Goal: Navigation & Orientation: Go to known website

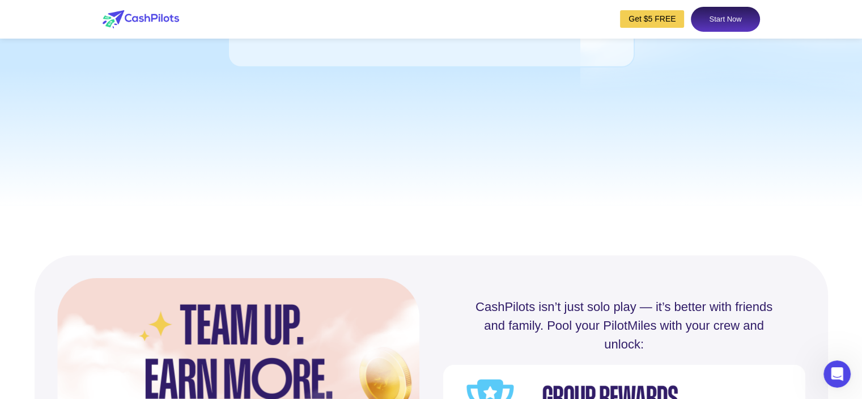
scroll to position [3402, 0]
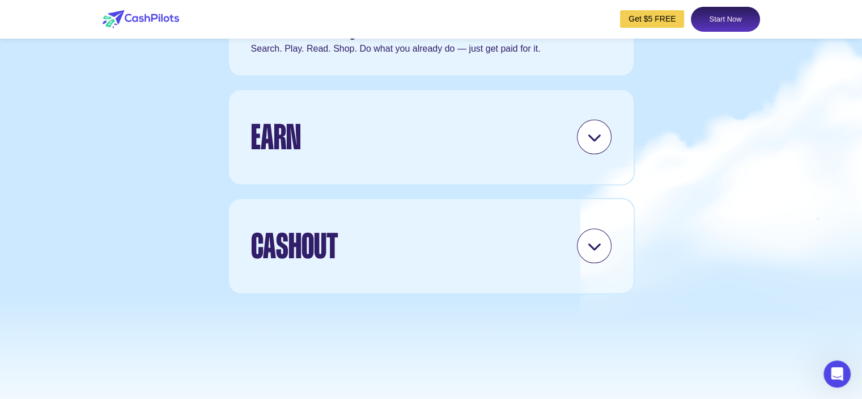
click at [593, 144] on icon at bounding box center [594, 137] width 14 height 14
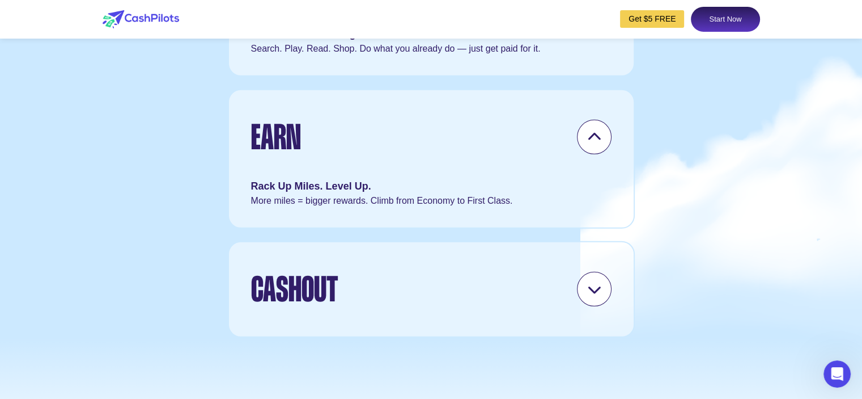
scroll to position [3628, 0]
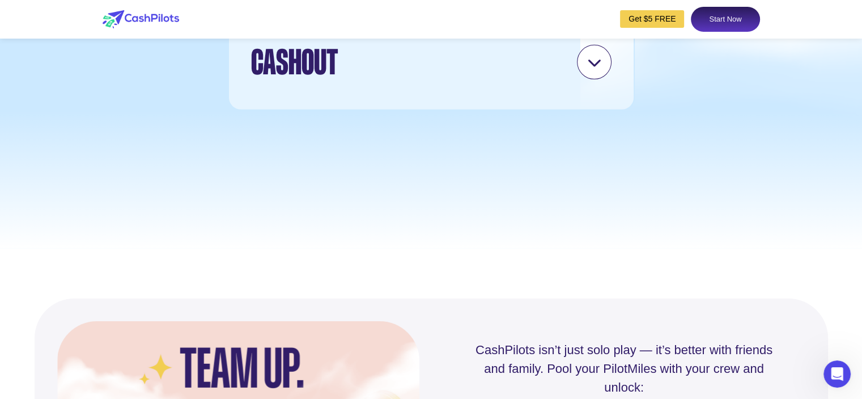
click at [591, 69] on icon at bounding box center [594, 62] width 14 height 14
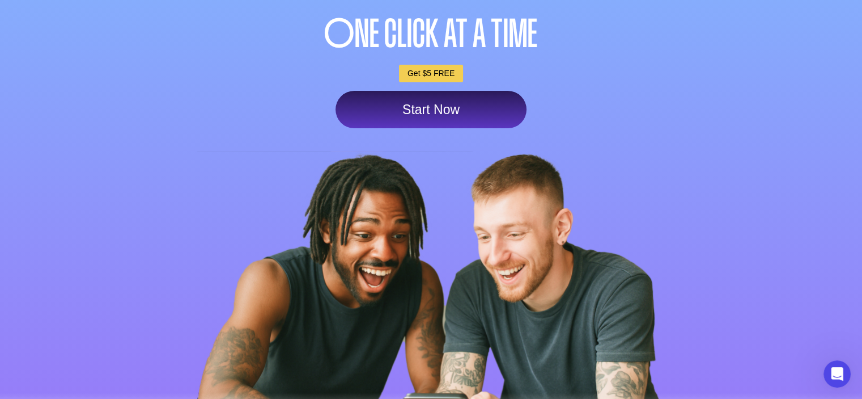
scroll to position [0, 0]
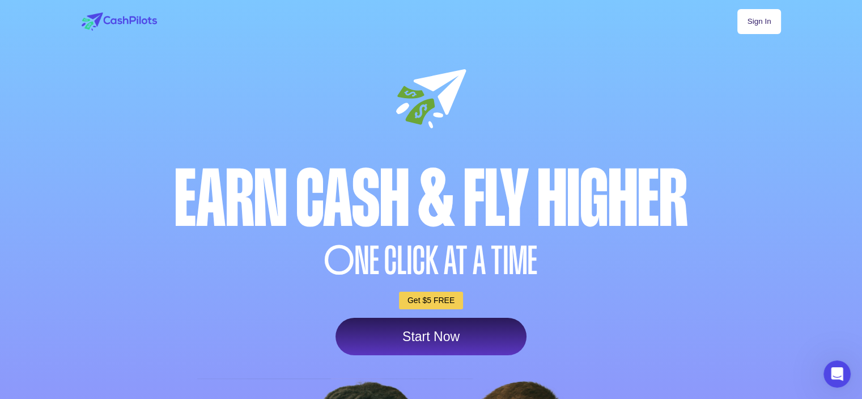
drag, startPoint x: 92, startPoint y: 18, endPoint x: 39, endPoint y: 21, distance: 53.4
click at [82, 21] on div "Sign In" at bounding box center [432, 21] width 700 height 25
